Goal: Information Seeking & Learning: Learn about a topic

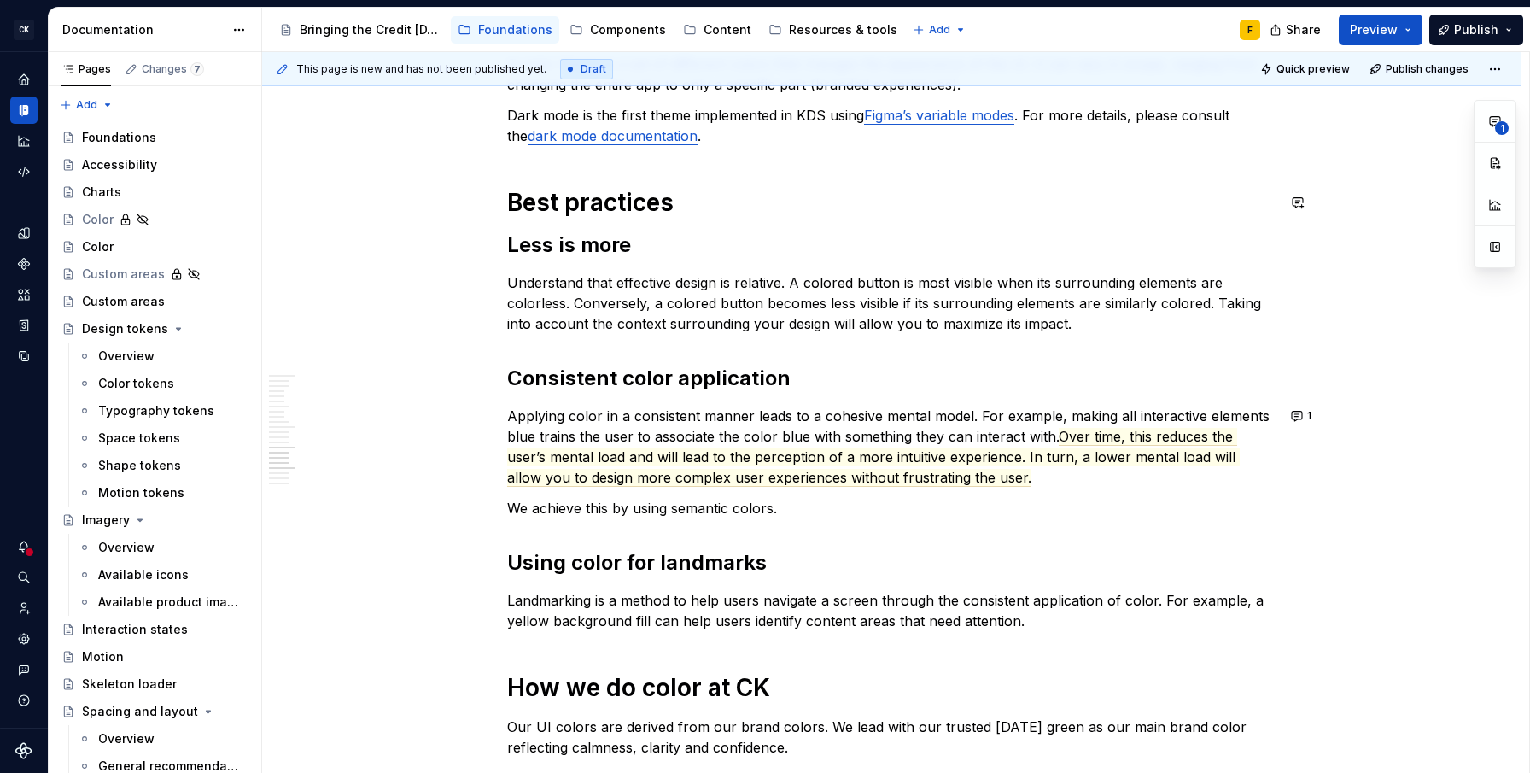
scroll to position [2243, 0]
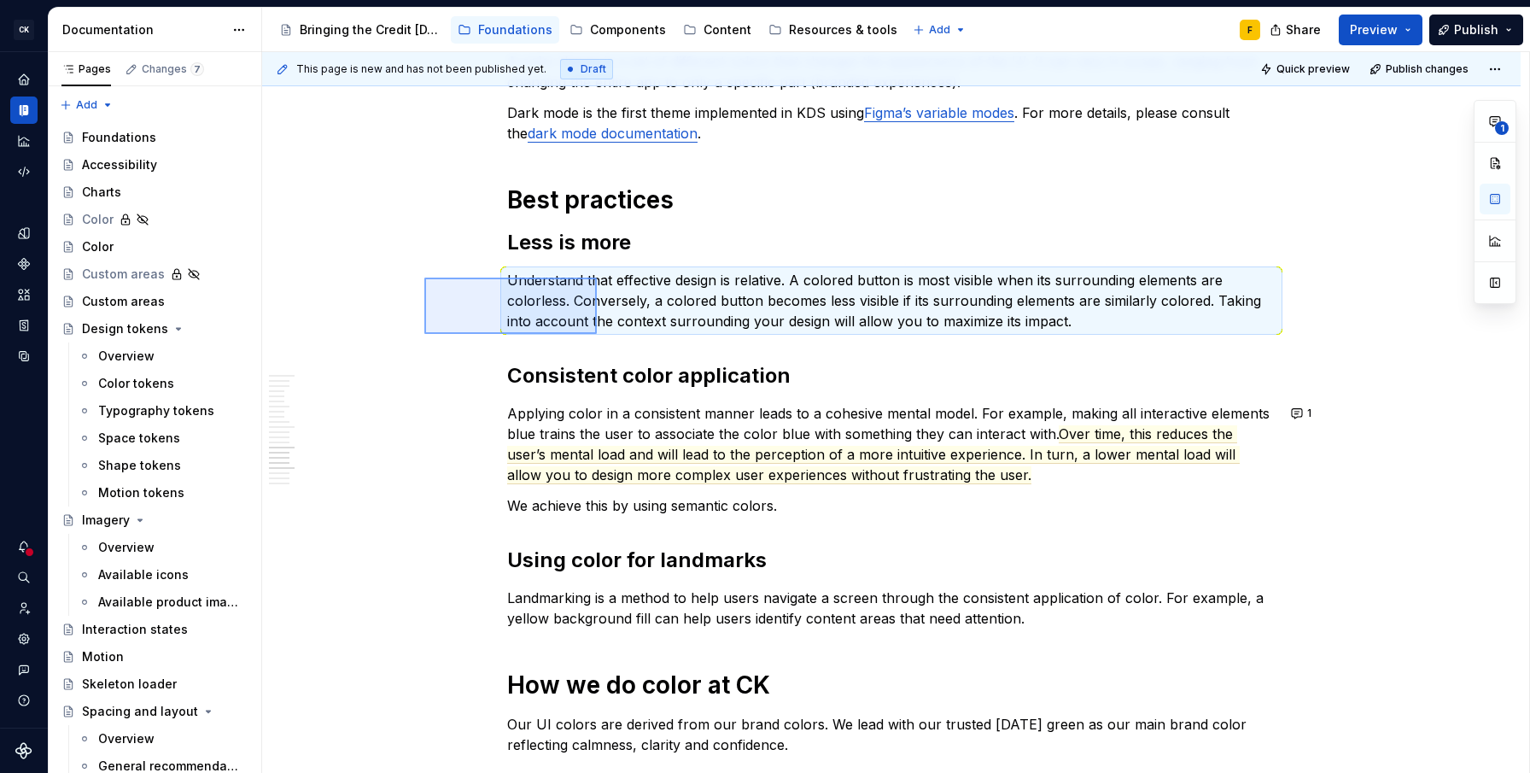
drag, startPoint x: 424, startPoint y: 278, endPoint x: 597, endPoint y: 334, distance: 181.5
click at [597, 334] on div "This page is new and has not been published yet. Draft Quick preview Publish ch…" at bounding box center [895, 413] width 1267 height 722
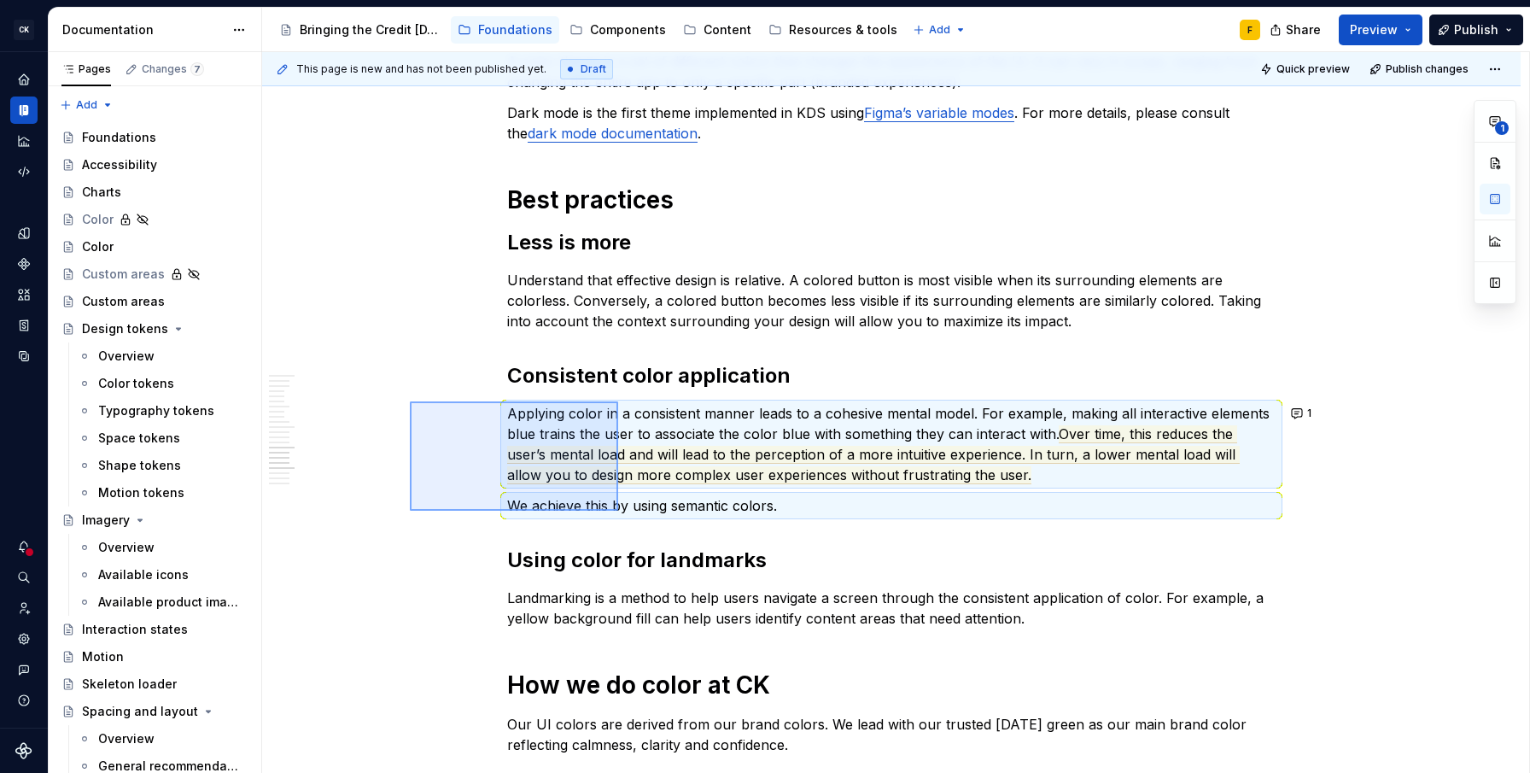
drag, startPoint x: 410, startPoint y: 401, endPoint x: 618, endPoint y: 511, distance: 235.3
click at [618, 511] on div "This page is new and has not been published yet. Draft Quick preview Publish ch…" at bounding box center [895, 413] width 1267 height 722
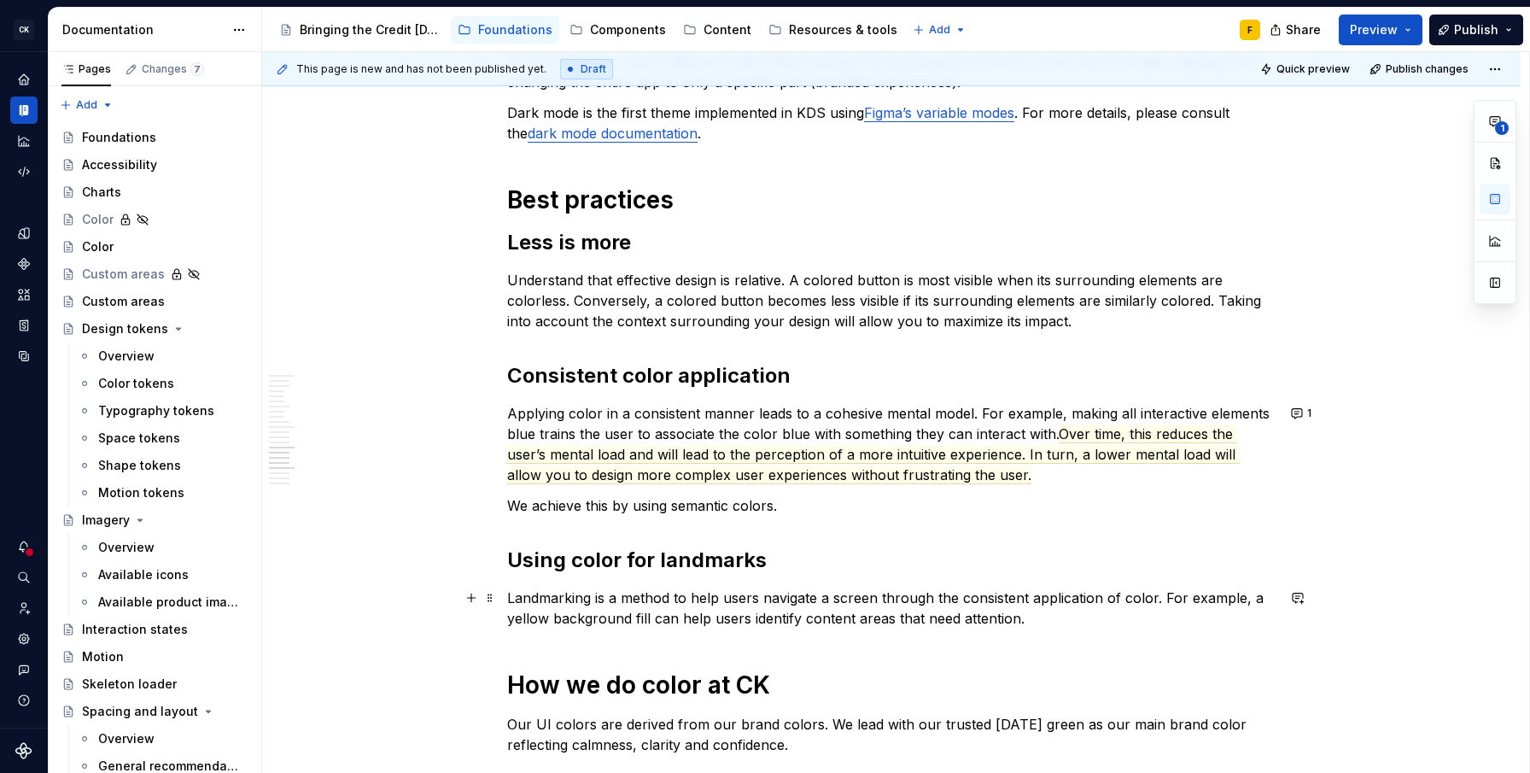
click at [601, 607] on p "Landmarking is a method to help users navigate a screen through the consistent …" at bounding box center [891, 607] width 768 height 41
copy p "Landmarking is a method to help users navigate a screen through the consistent …"
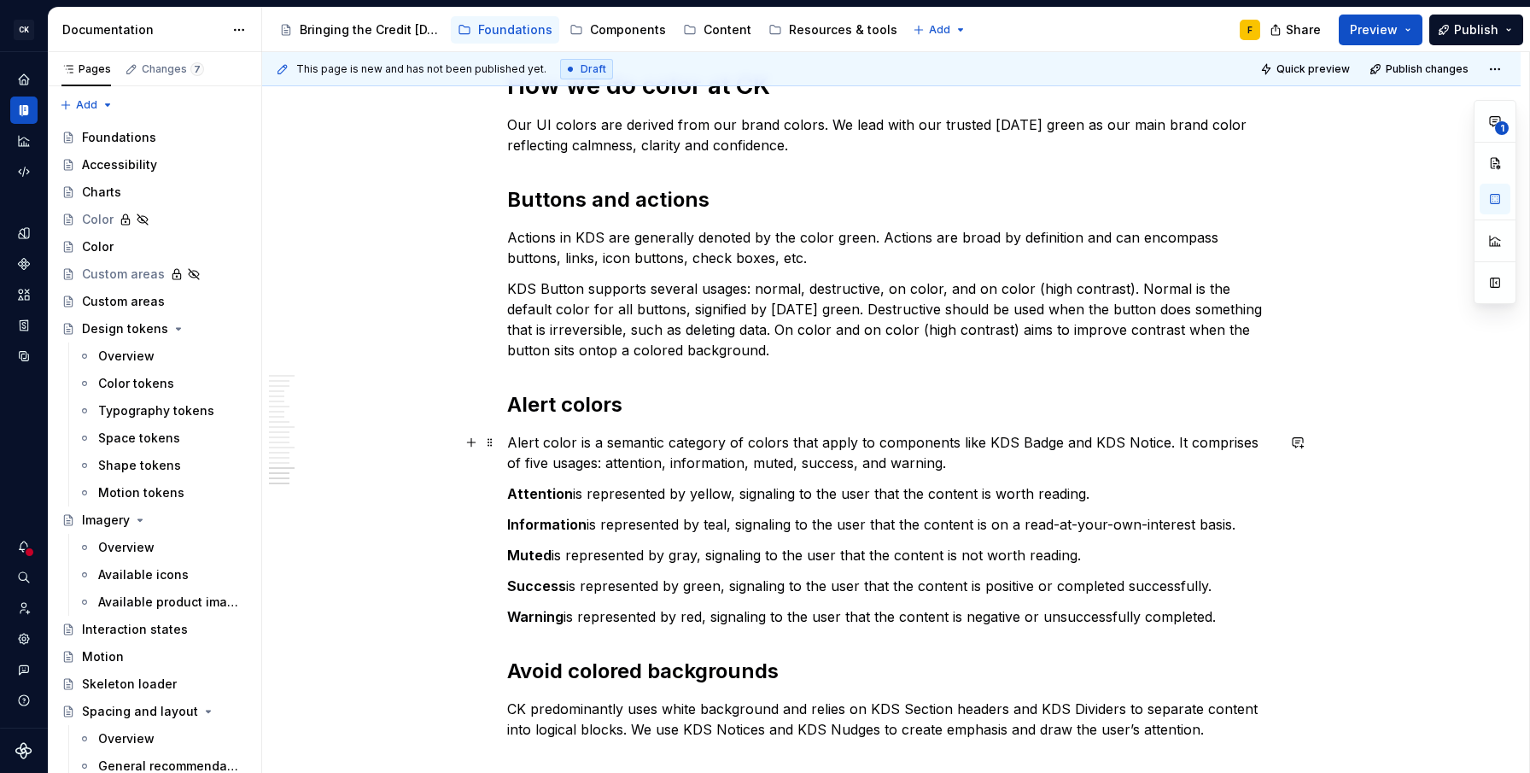
scroll to position [2814, 0]
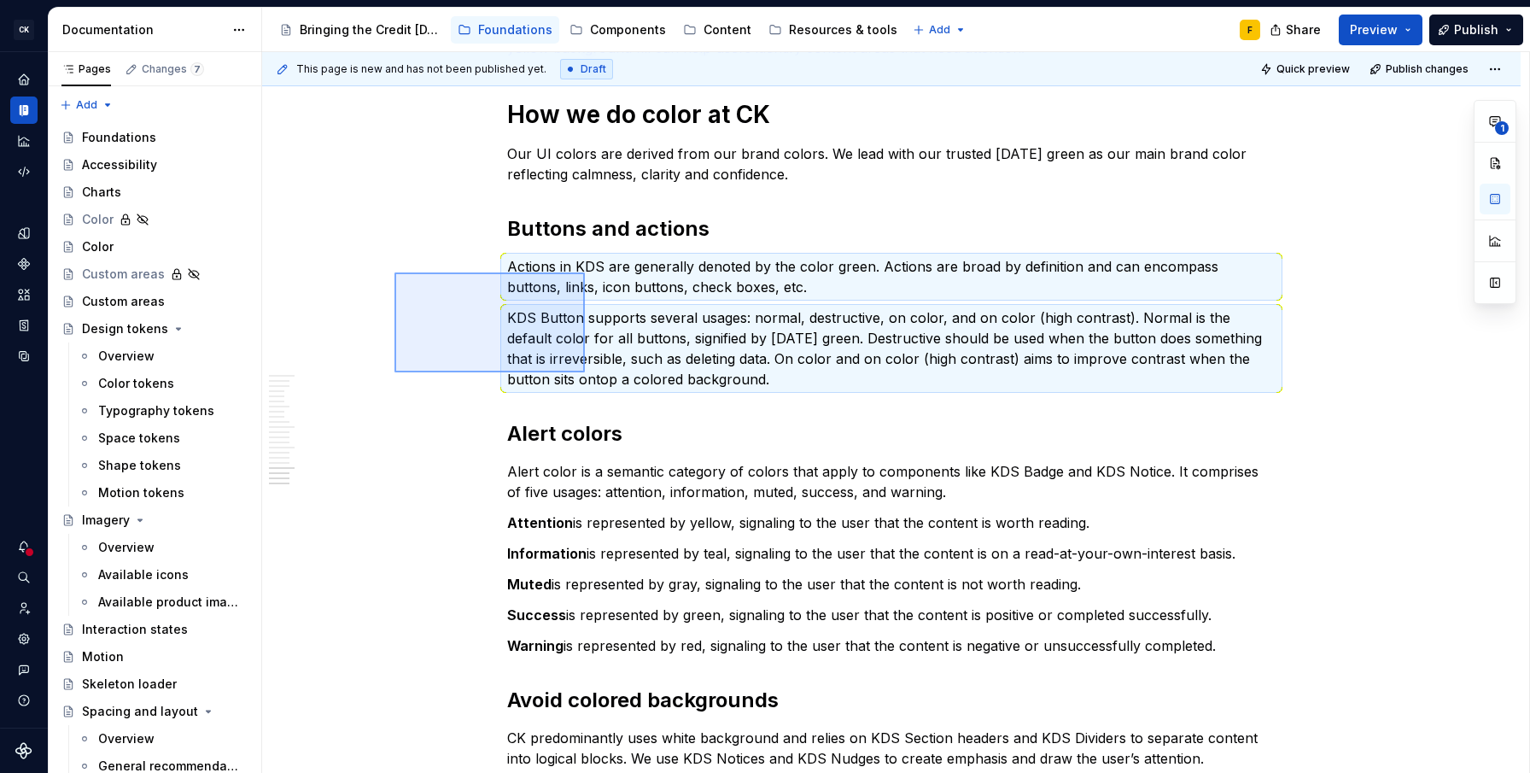
drag, startPoint x: 394, startPoint y: 272, endPoint x: 585, endPoint y: 372, distance: 215.0
click at [585, 372] on div "This page is new and has not been published yet. Draft Quick preview Publish ch…" at bounding box center [895, 413] width 1267 height 722
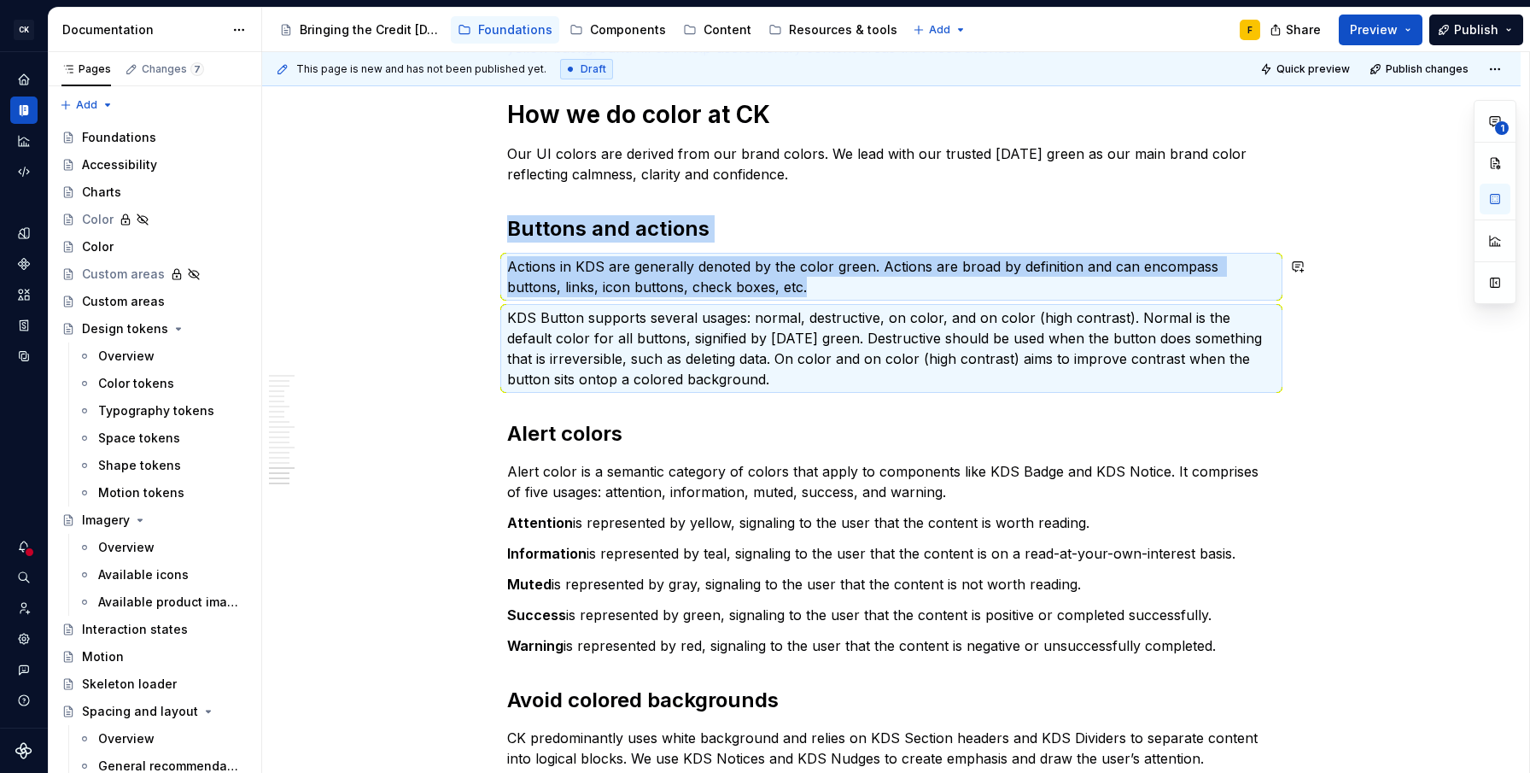
copy div "Buttons and actions Actions in KDS are generally denoted by the color green. Ac…"
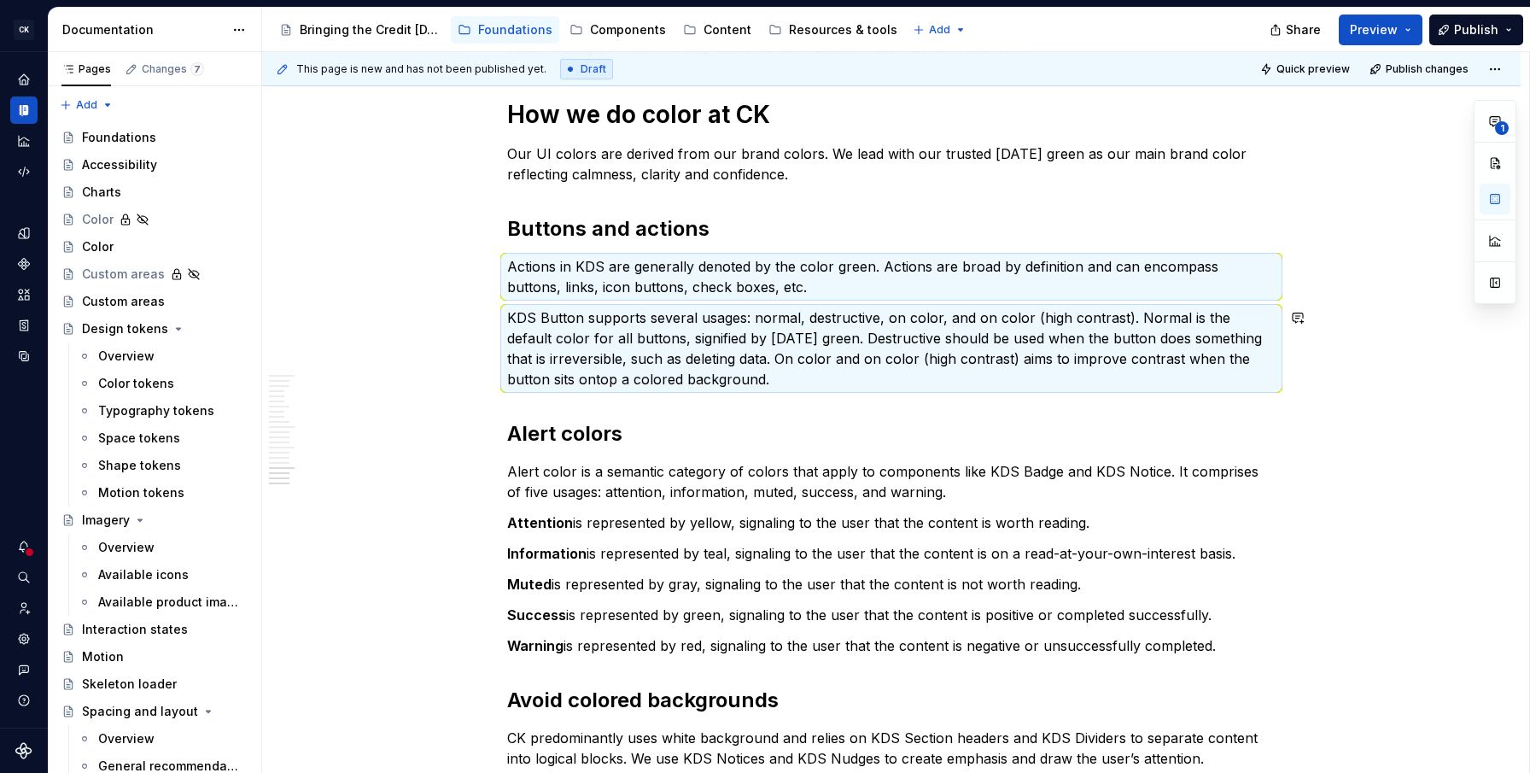
type textarea "*"
